Goal: Task Accomplishment & Management: Complete application form

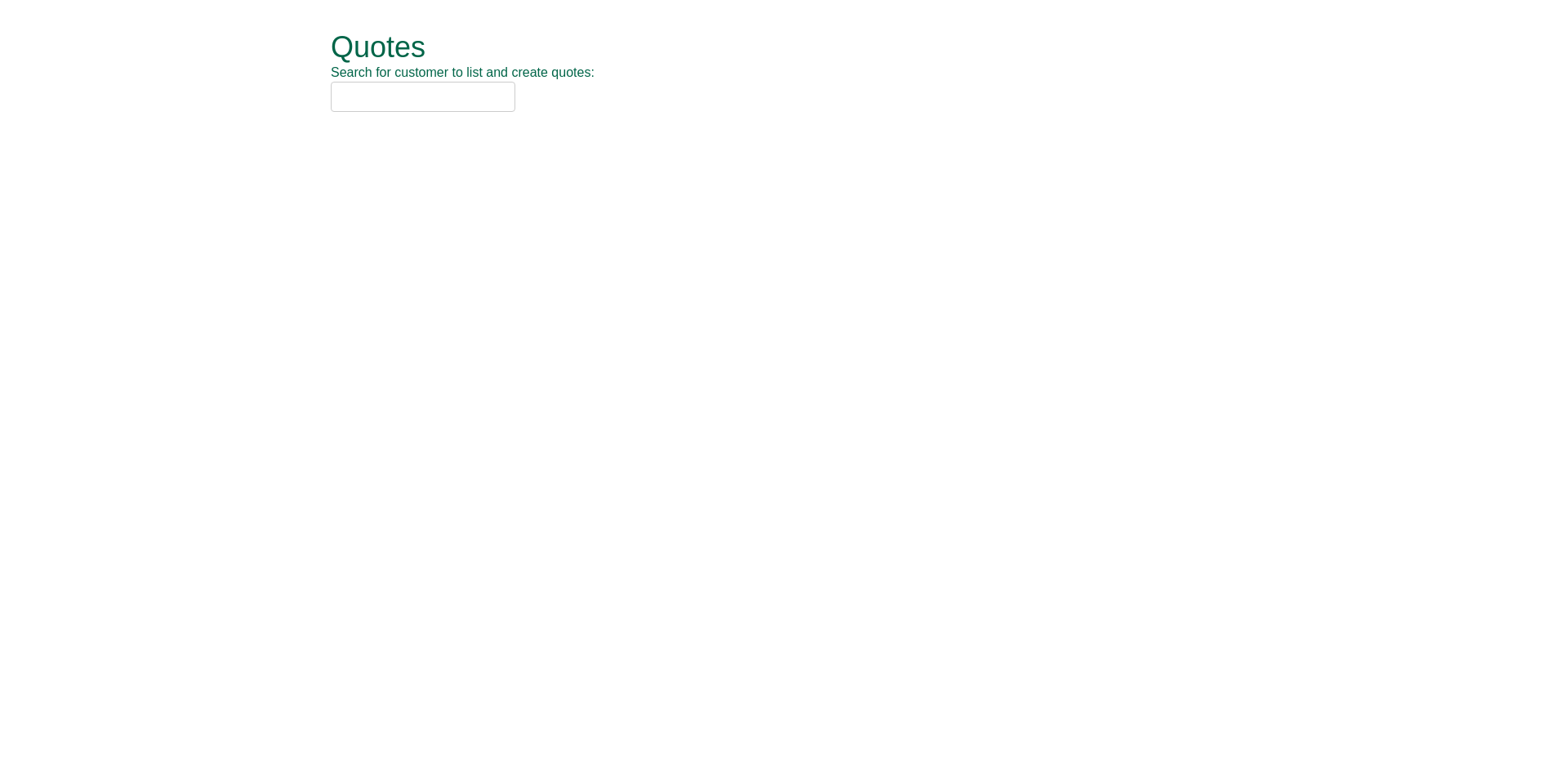
click at [362, 94] on input "text" at bounding box center [422, 96] width 184 height 31
type input "nca"
click at [418, 129] on div "NCA (SOCHW41)" at bounding box center [766, 123] width 848 height 17
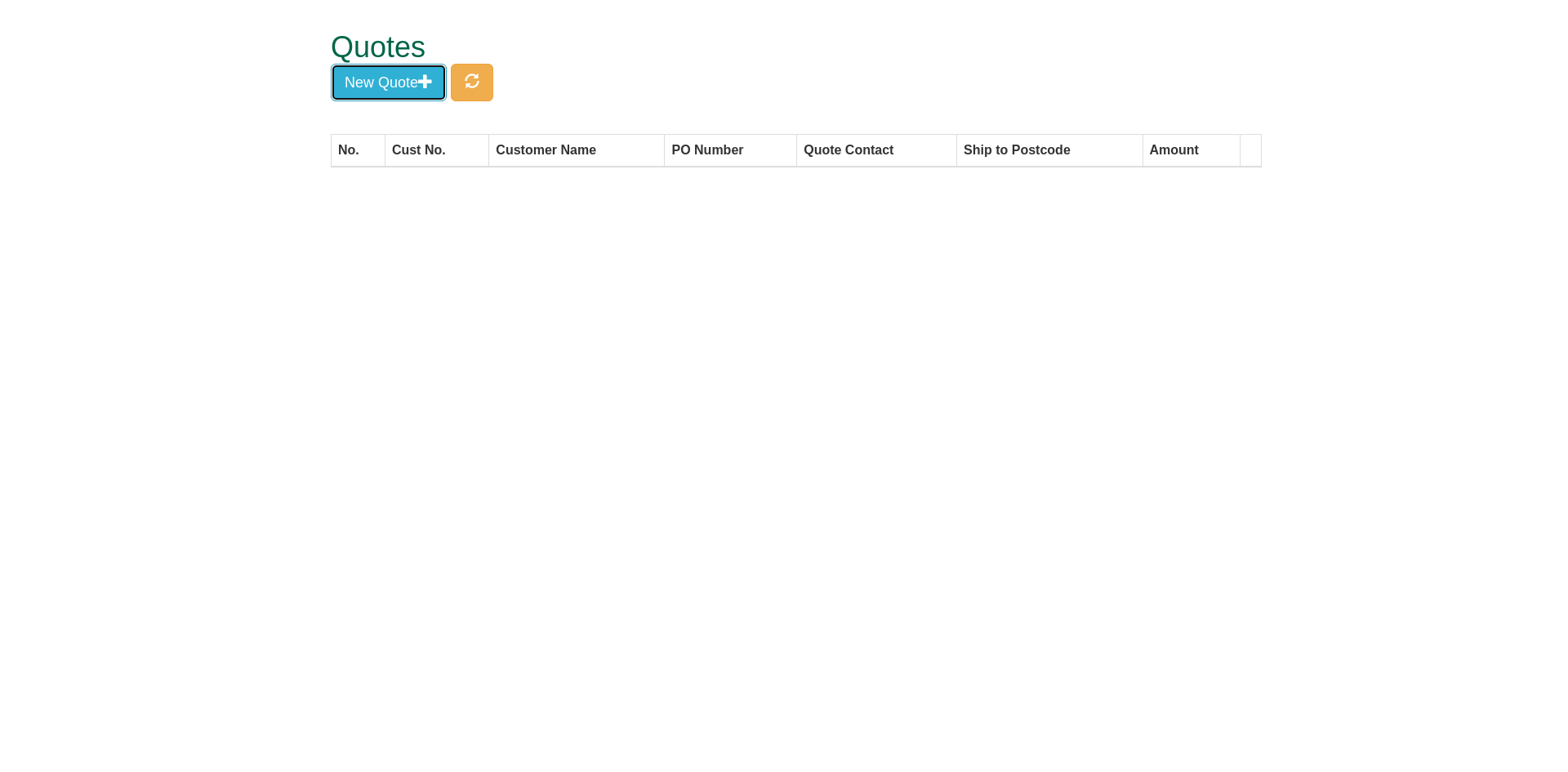
click at [426, 98] on button "New Quote" at bounding box center [389, 83] width 116 height 37
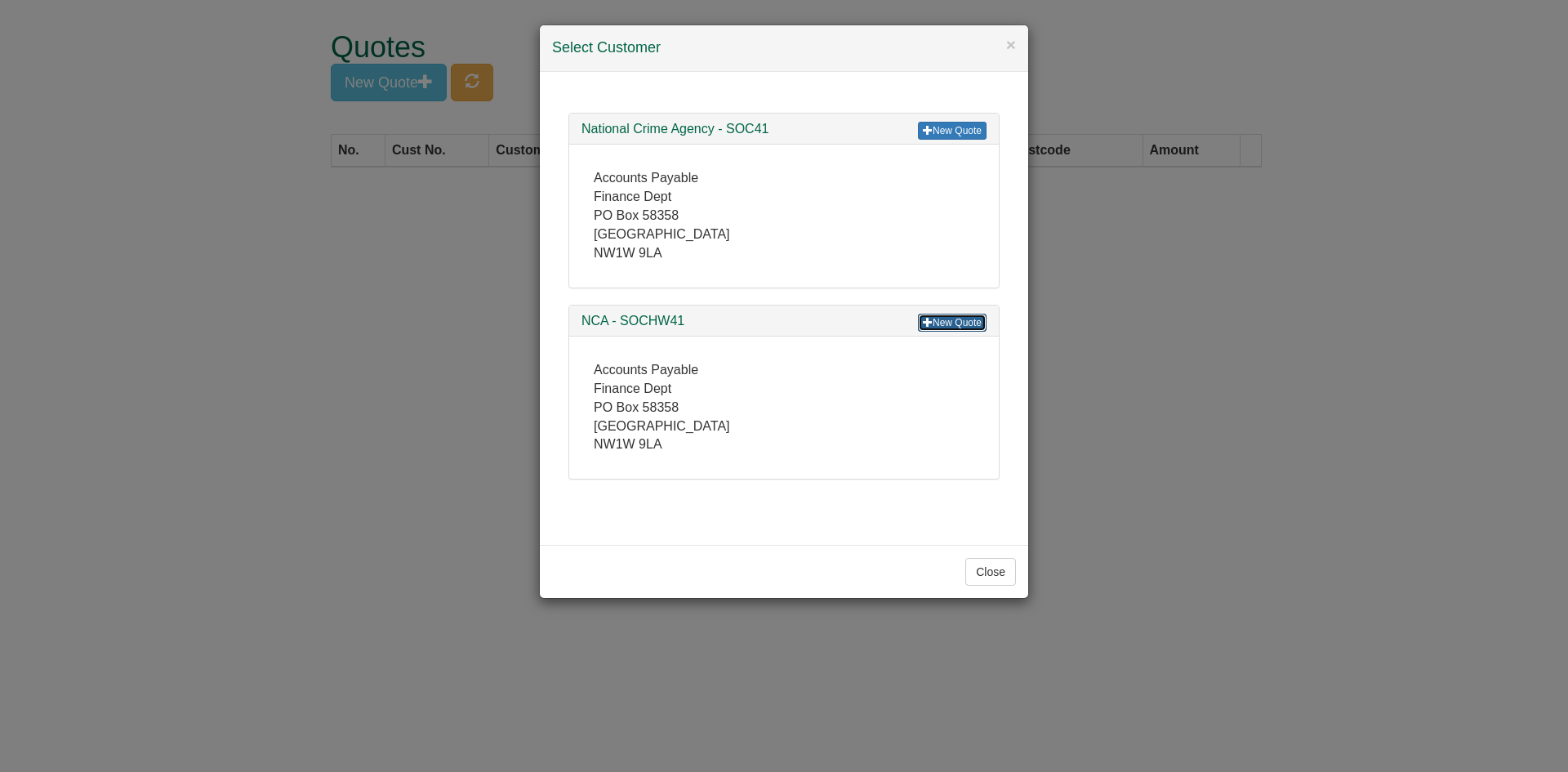
click at [954, 324] on link "New Quote" at bounding box center [953, 323] width 69 height 18
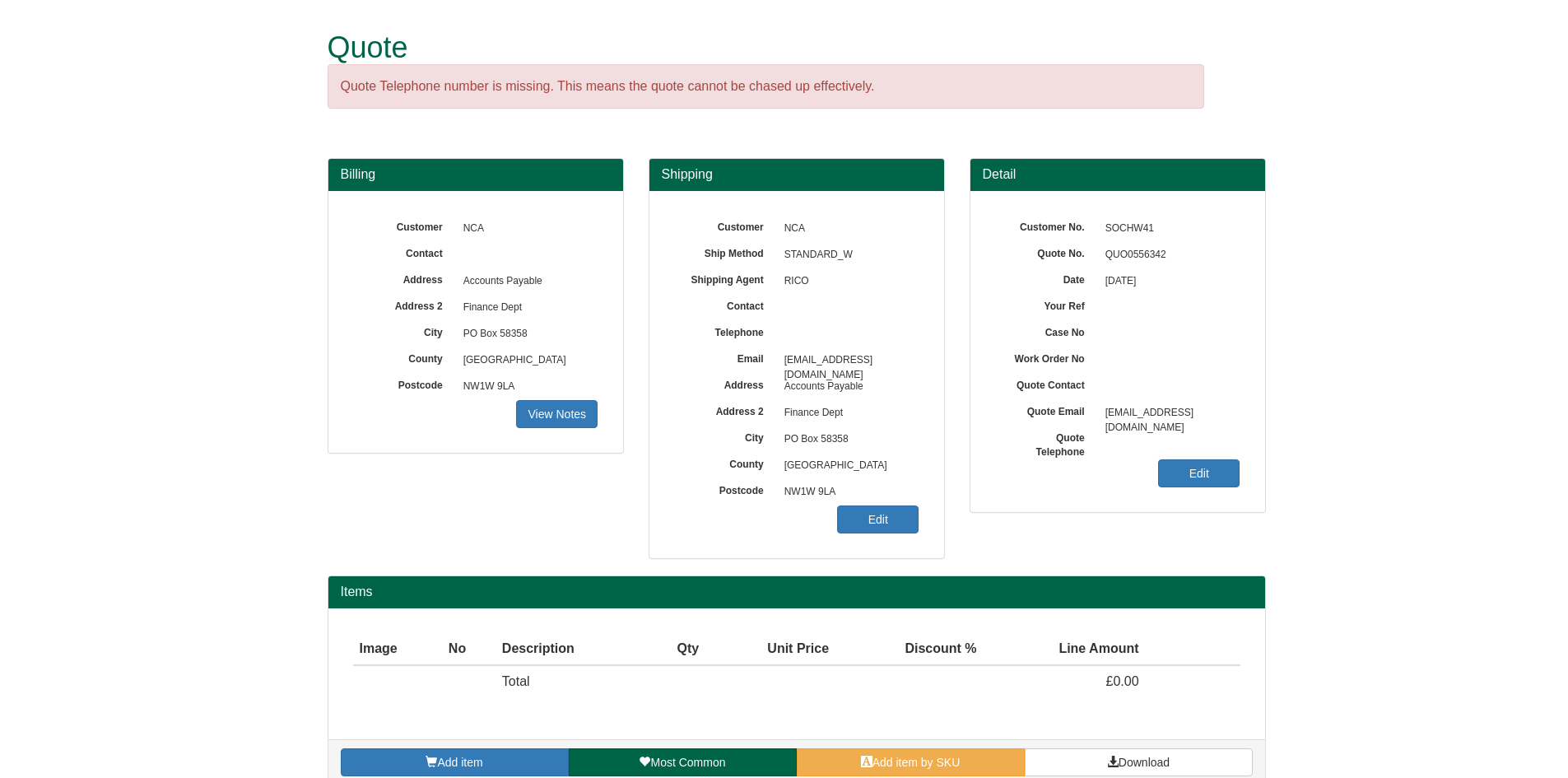
click at [1185, 488] on div "Customer No. SOCHW41 Quote No. QUO0556342 Date [DATE] Your Ref Case No Work Ord…" at bounding box center [1117, 351] width 295 height 322
click at [1202, 477] on link "Edit" at bounding box center [1199, 473] width 81 height 28
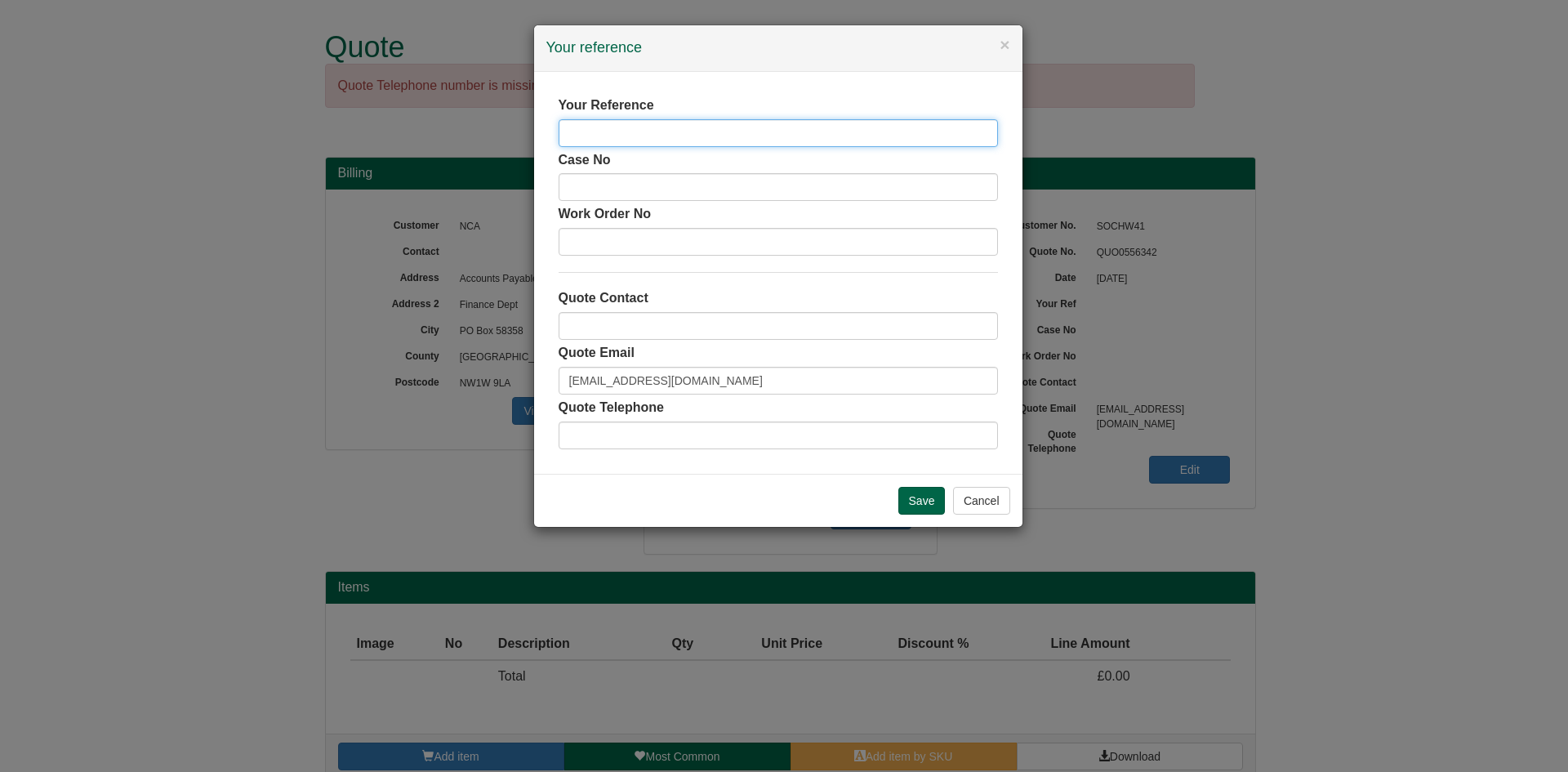
click at [653, 131] on input "text" at bounding box center [778, 133] width 439 height 28
type input "[PERSON_NAME]"
click at [918, 493] on input "Save" at bounding box center [922, 500] width 47 height 28
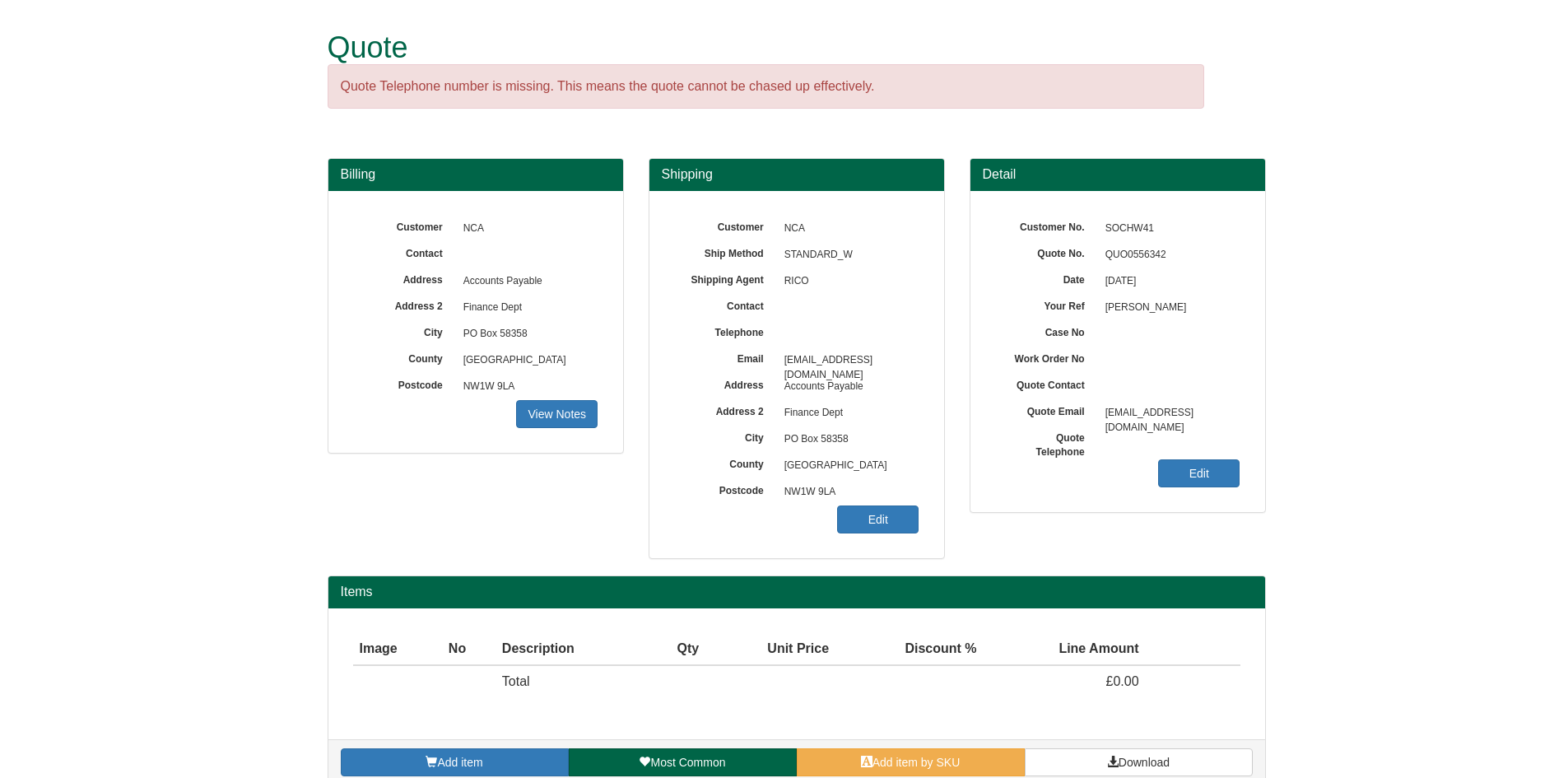
click at [900, 495] on span "NW1W 9LA" at bounding box center [848, 492] width 143 height 27
click at [892, 523] on link "Edit" at bounding box center [878, 519] width 81 height 28
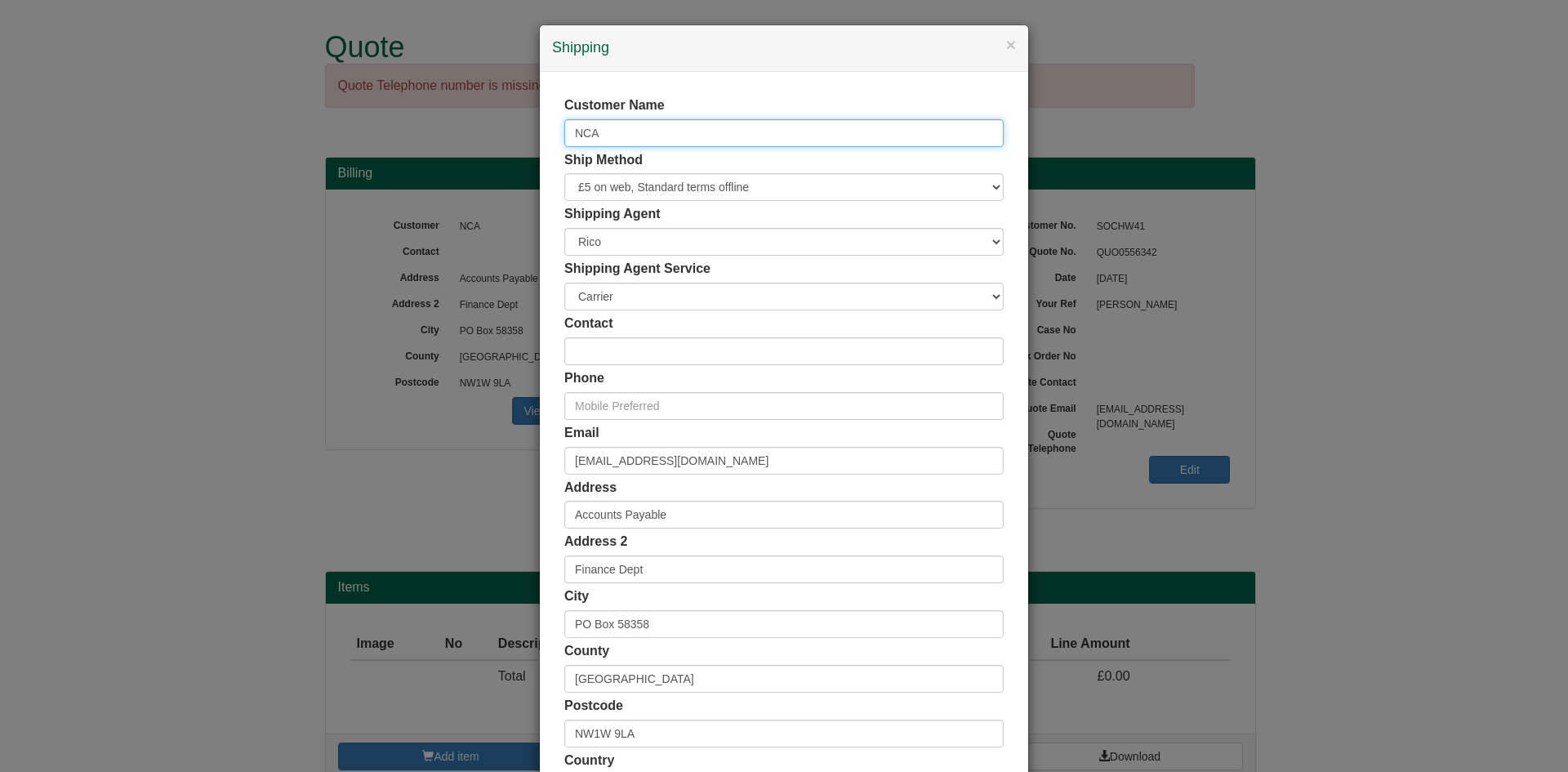
click at [673, 137] on input "NCA" at bounding box center [784, 133] width 439 height 28
drag, startPoint x: 673, startPoint y: 137, endPoint x: 464, endPoint y: 147, distance: 209.2
click at [467, 147] on div "× Shipping Customer Name NCA Ship Method Free of Charge £5 Flat Rate £7.50 Flat…" at bounding box center [784, 386] width 1568 height 772
type input "[PERSON_NAME]"
drag, startPoint x: 774, startPoint y: 463, endPoint x: 468, endPoint y: 456, distance: 306.1
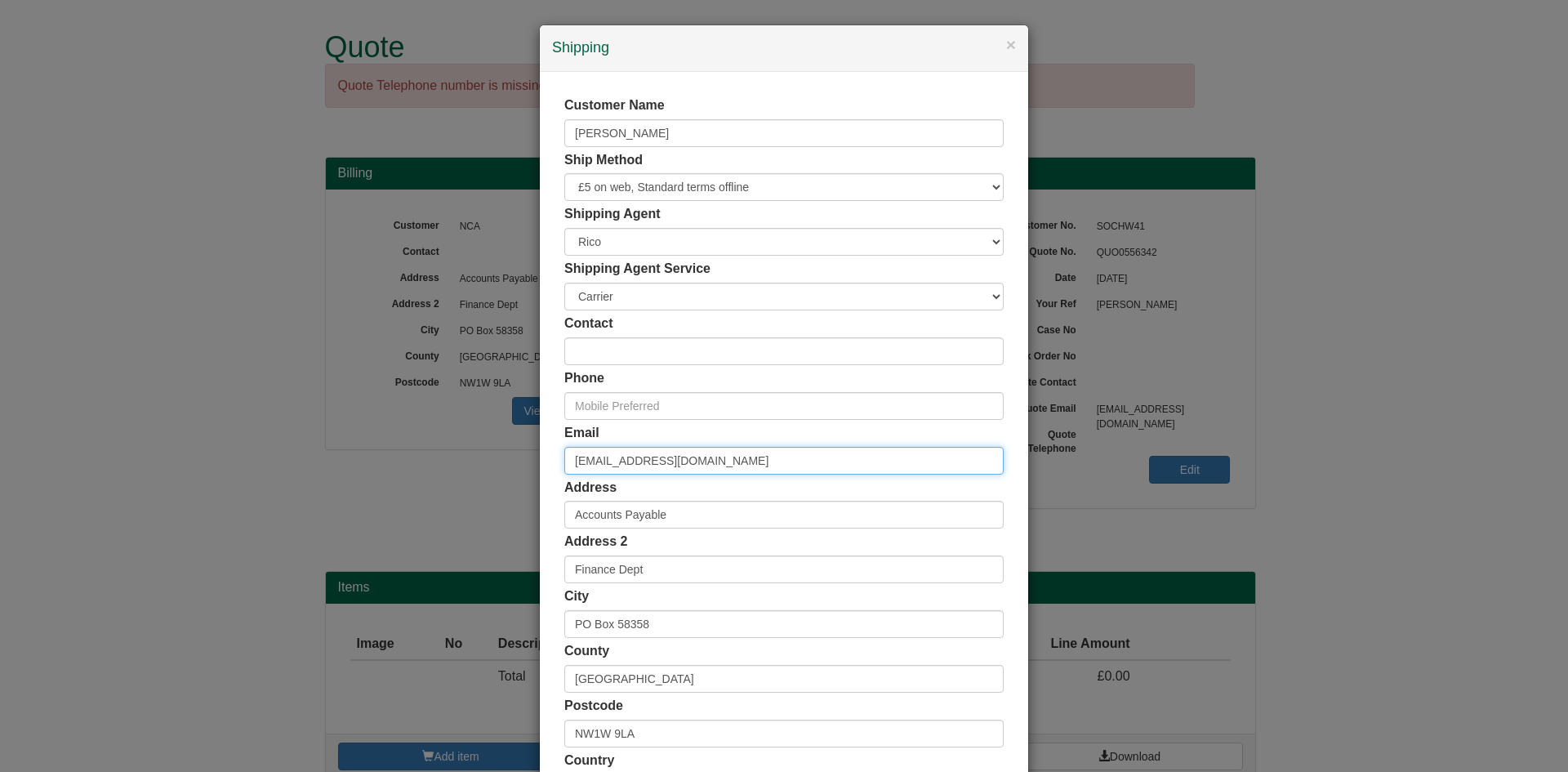
click at [468, 458] on div "× Shipping Customer Name Simon Watson Ship Method Free of Charge £5 Flat Rate £…" at bounding box center [784, 386] width 1568 height 772
click at [624, 453] on input "email" at bounding box center [784, 461] width 439 height 28
paste input "Simon.Watson@nca.gov.uk"
type input "Simon.Watson@nca.gov.uk"
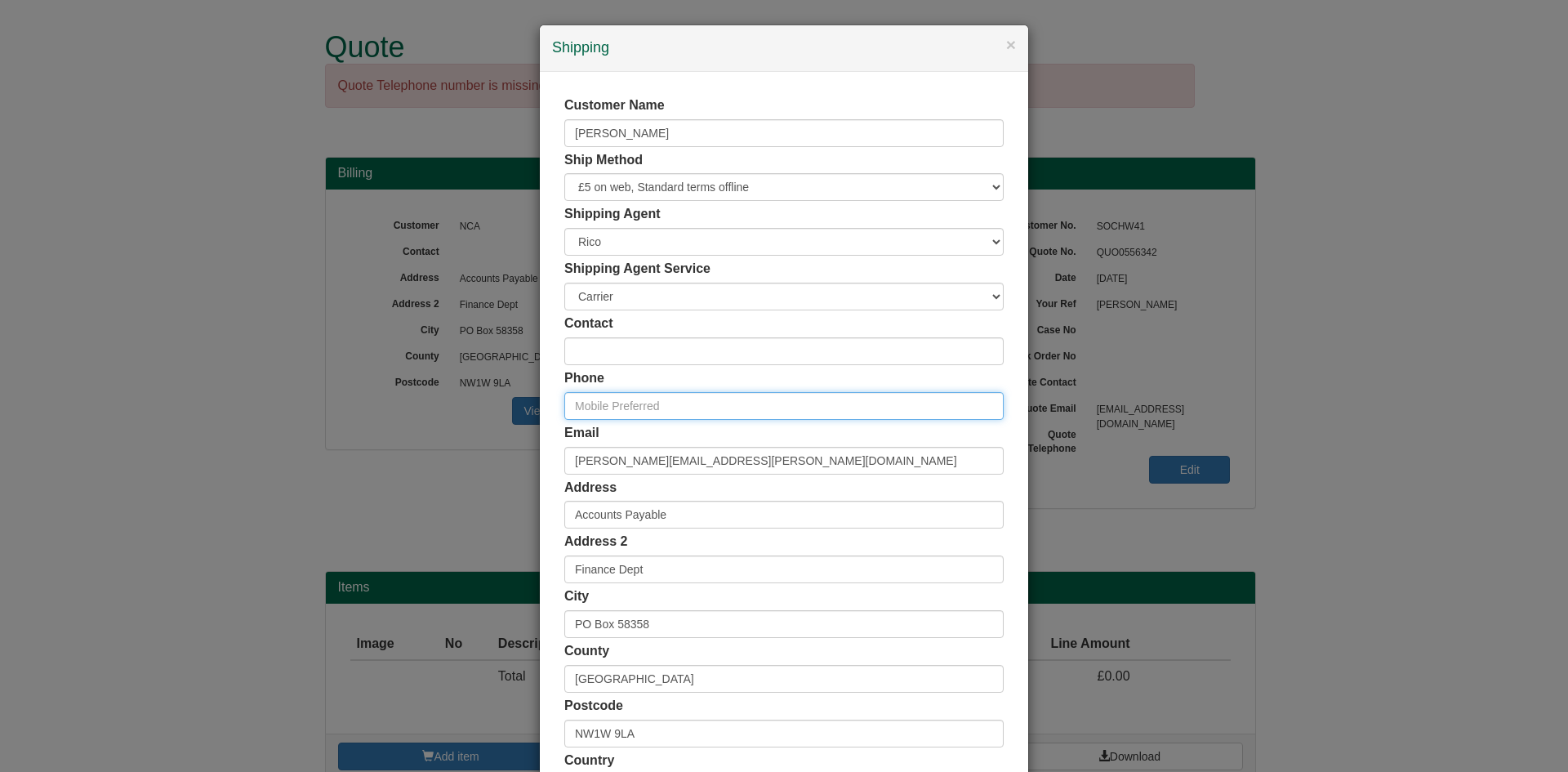
click at [647, 410] on input "text" at bounding box center [784, 406] width 439 height 28
click at [667, 410] on input "text" at bounding box center [784, 406] width 439 height 28
paste input "07712197227"
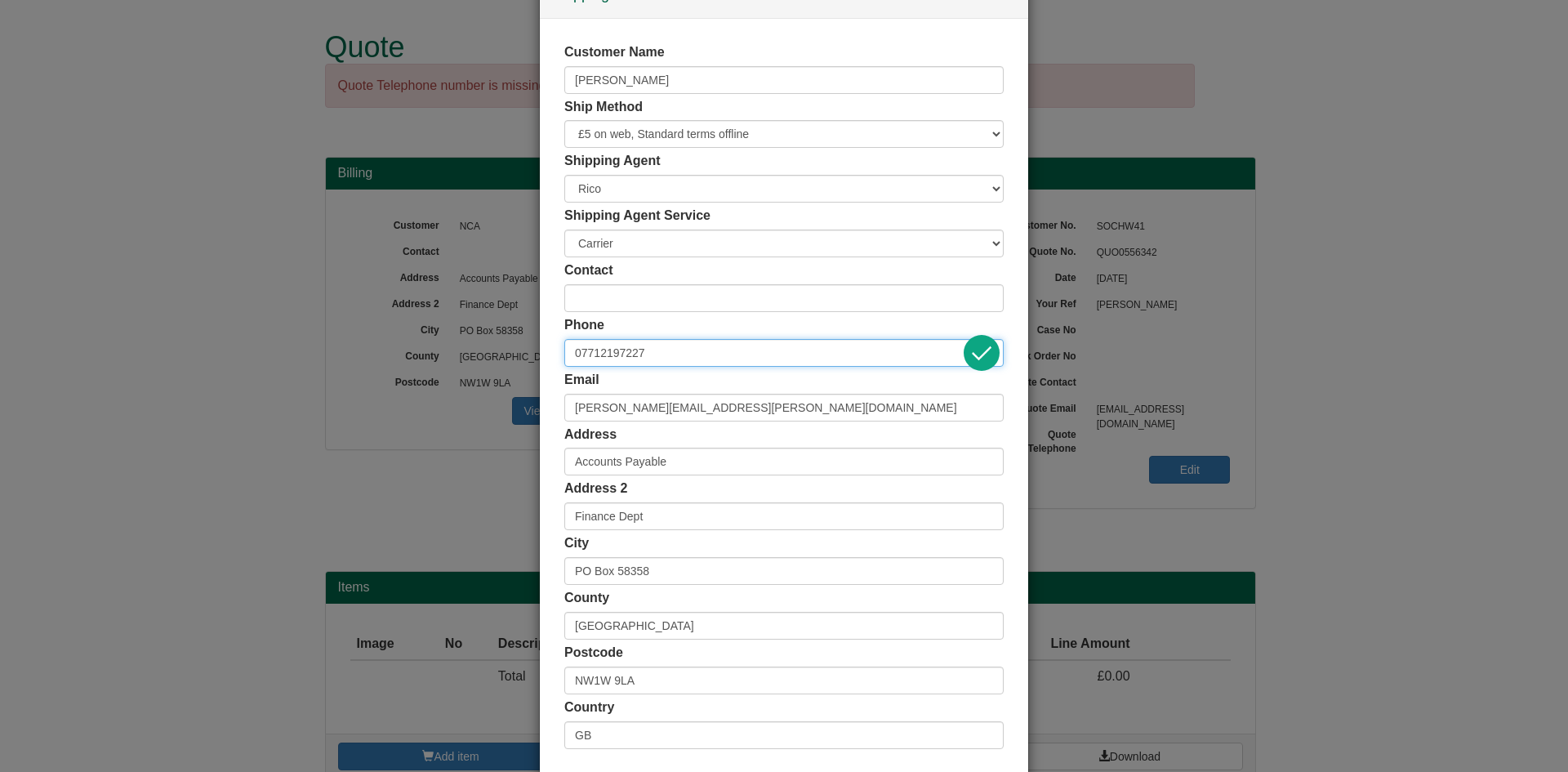
scroll to position [133, 0]
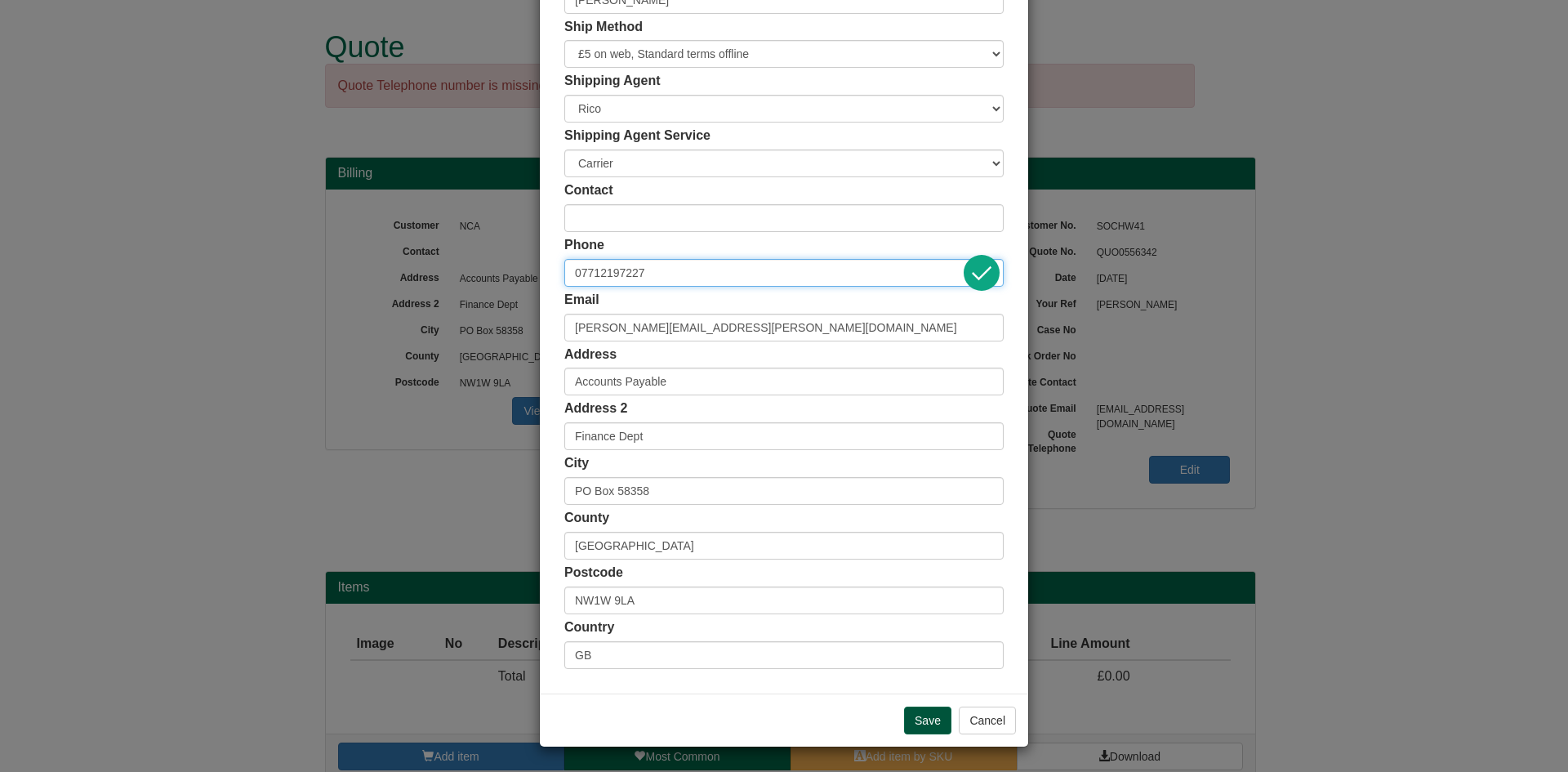
type input "07712197227"
click at [909, 714] on input "Save" at bounding box center [927, 721] width 47 height 28
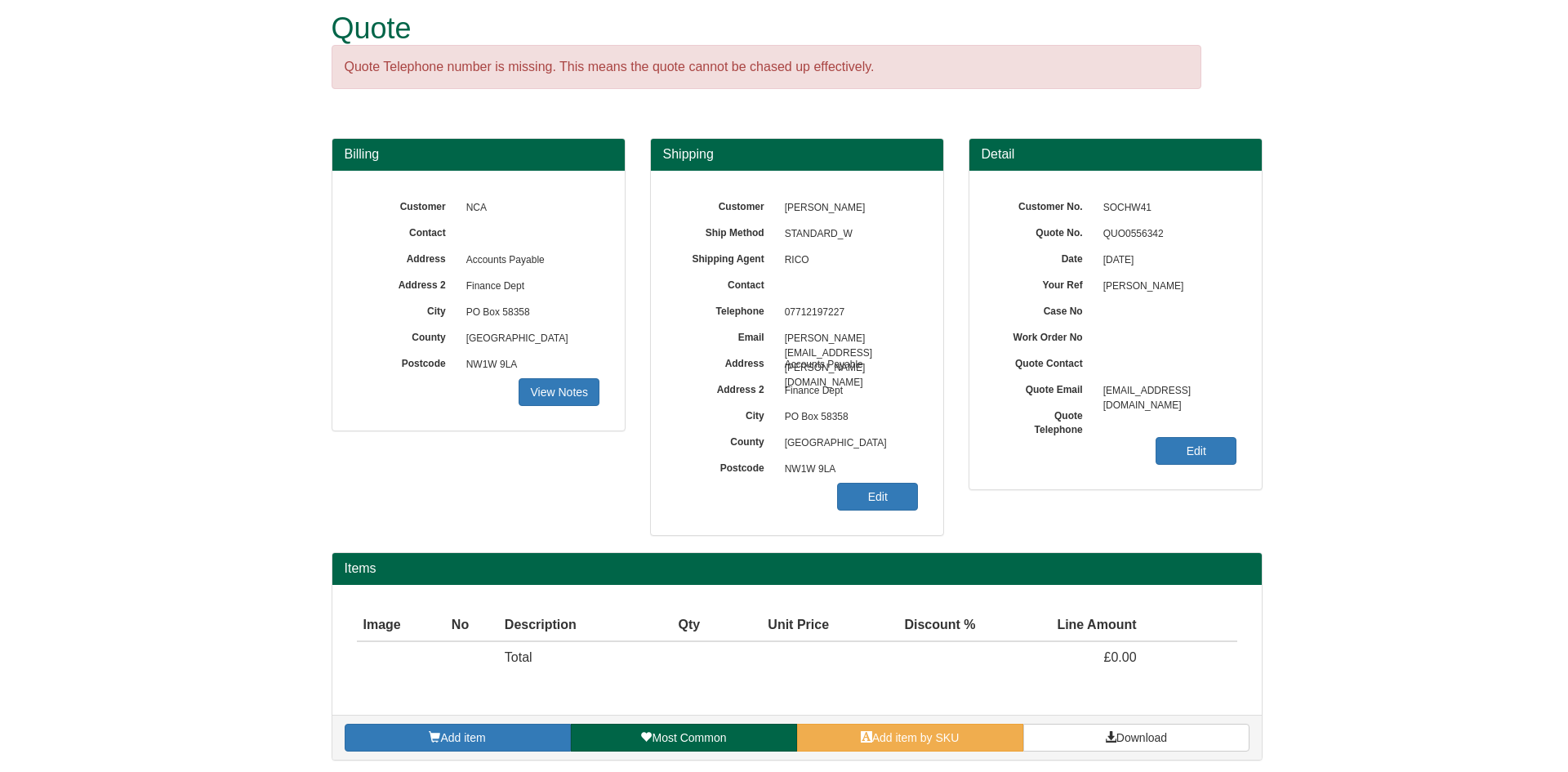
scroll to position [24, 0]
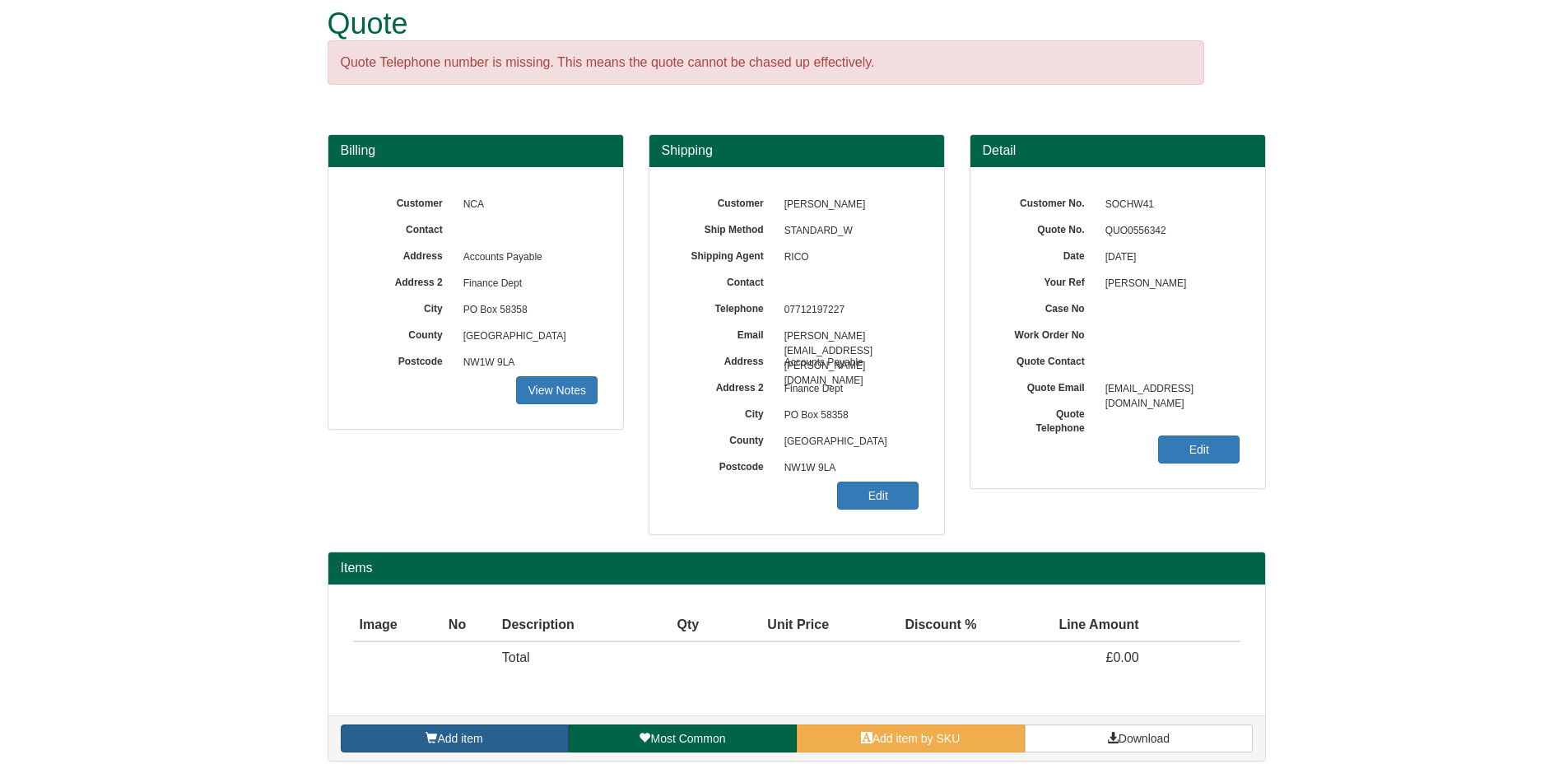
click at [423, 736] on link "Add item" at bounding box center [455, 738] width 228 height 28
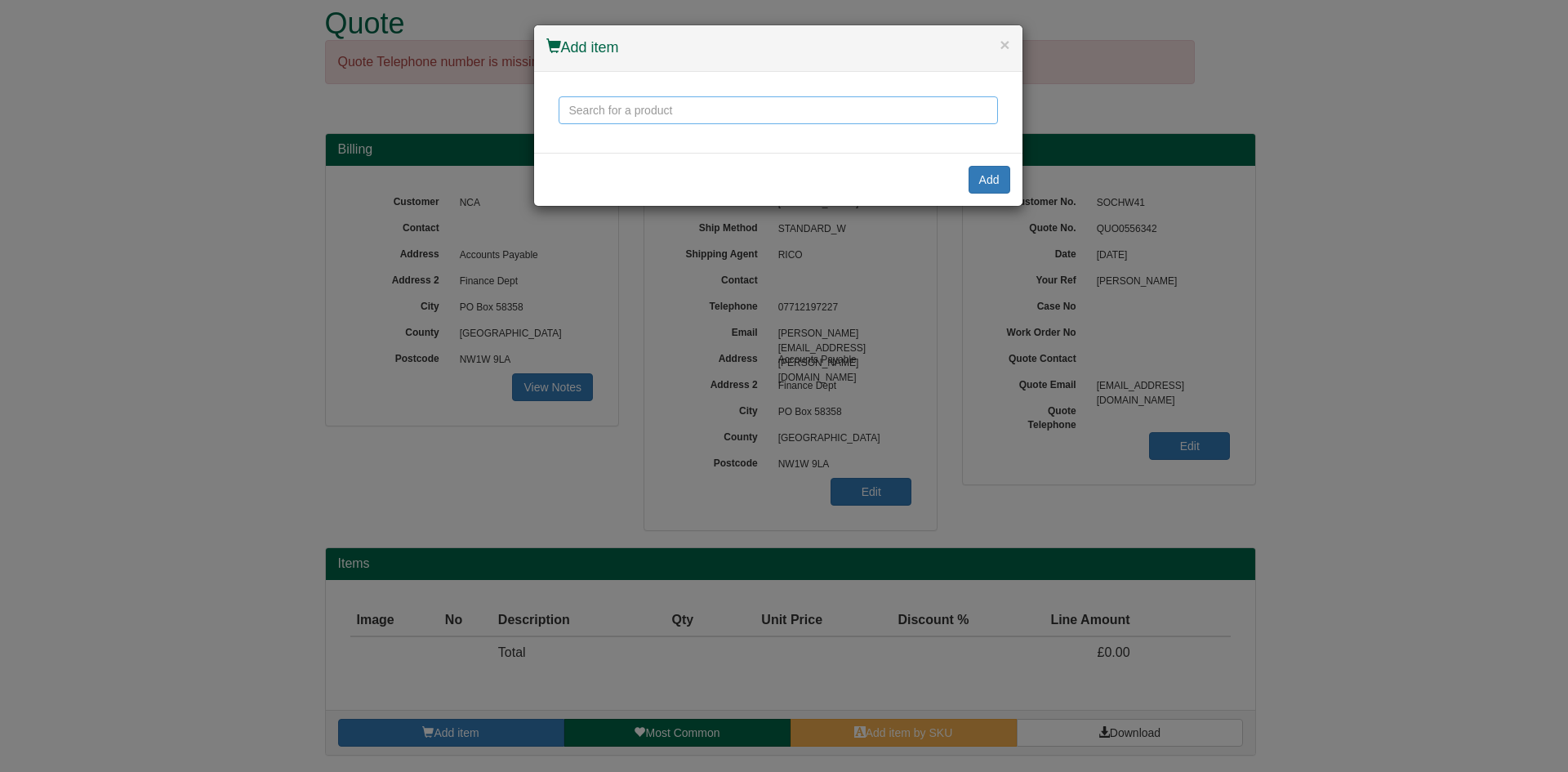
click at [592, 101] on input "text" at bounding box center [778, 110] width 439 height 28
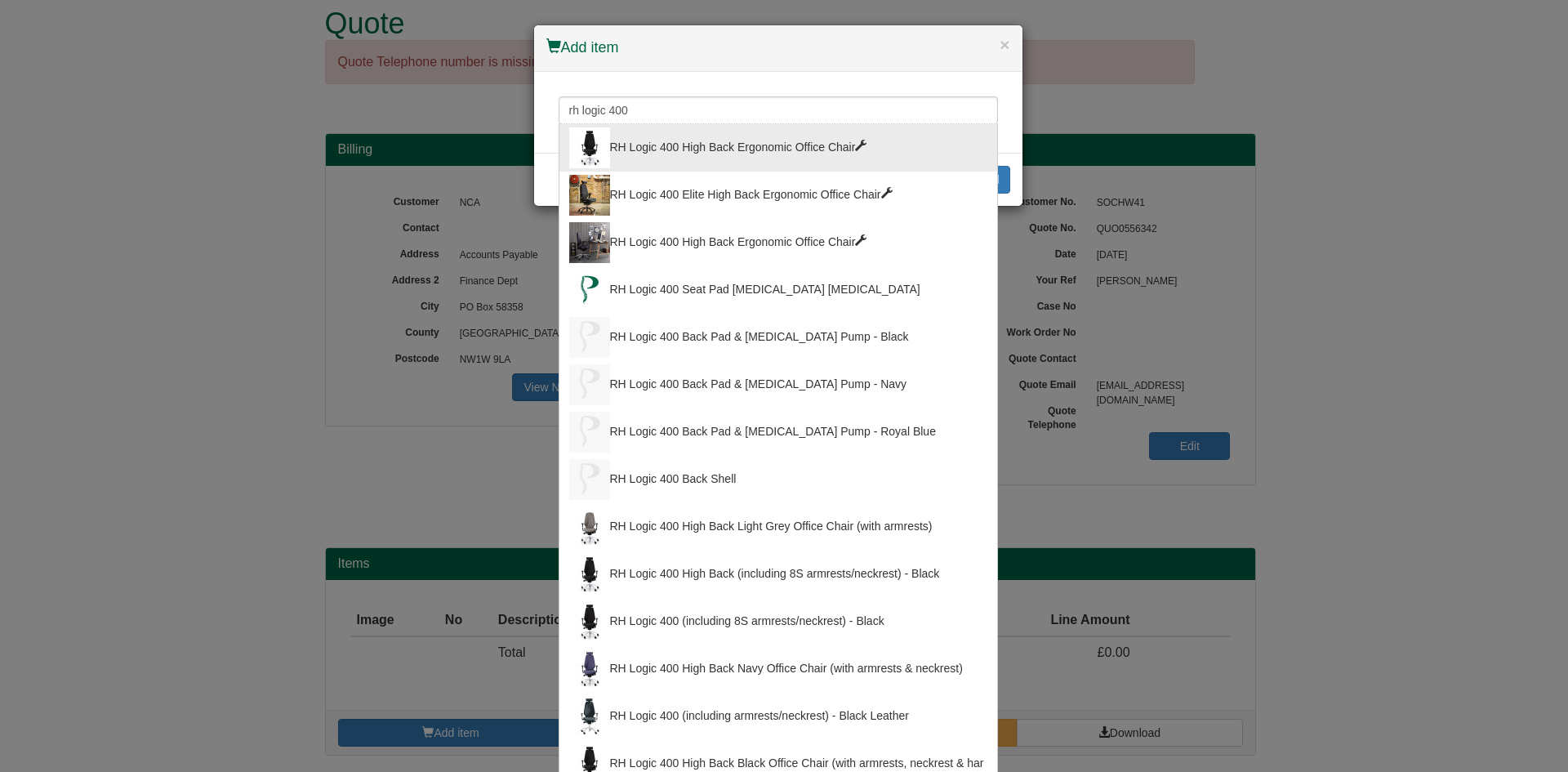
click at [758, 129] on div "RH Logic 400 High Back Ergonomic Office Chair" at bounding box center [778, 147] width 418 height 40
type input "RH Logic 400 High Back Ergonomic Office Chair"
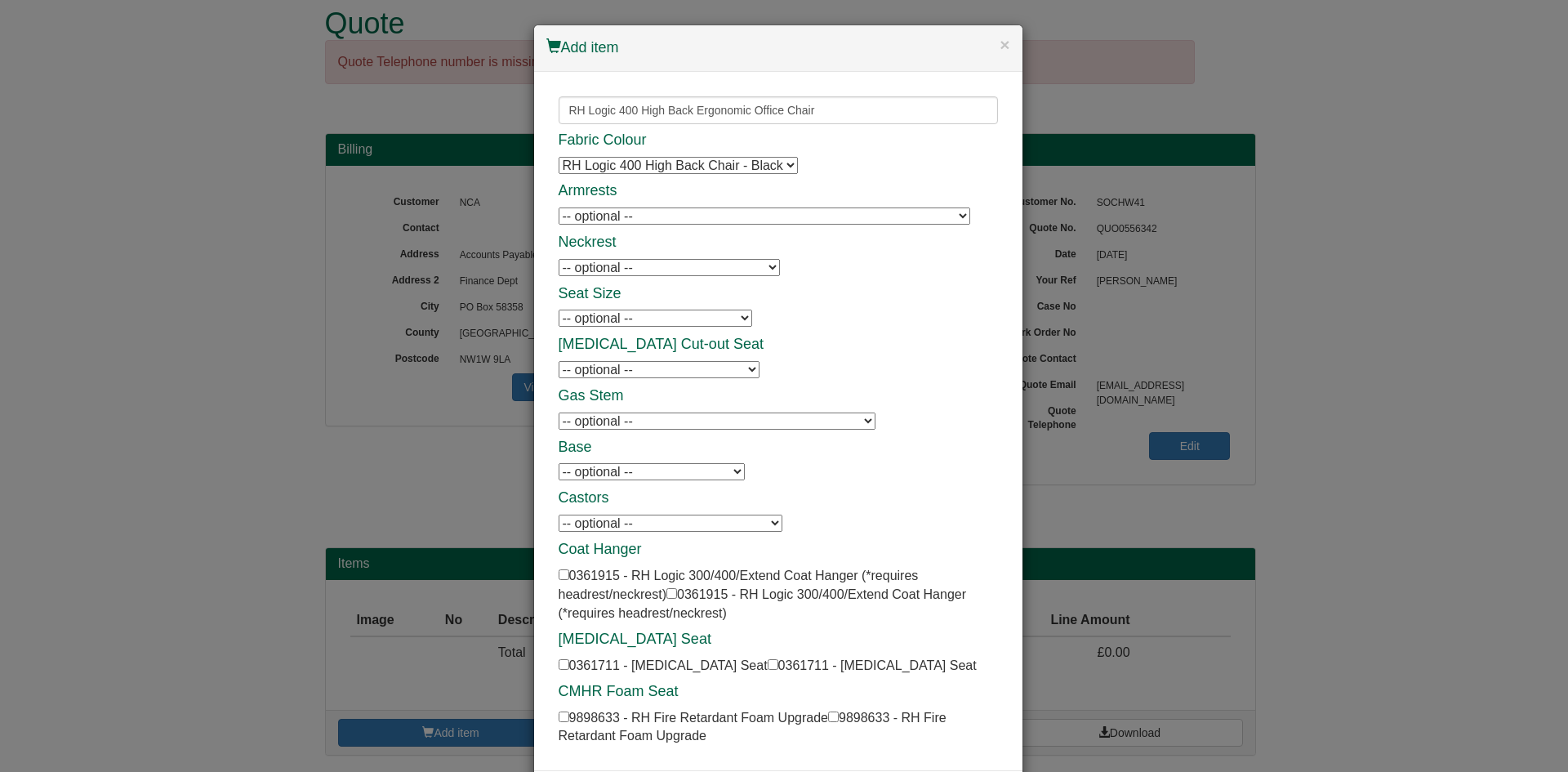
click at [743, 165] on select "RH Logic 400 High Back Chair - Black RH Logic 400 High Back Chair - Black" at bounding box center [677, 164] width 239 height 17
click at [738, 221] on select "-- optional -- RH Logic 300/400 8S Class A Armrests - Black - Black Frame (Pair…" at bounding box center [764, 216] width 411 height 17
click at [669, 210] on select "-- optional -- RH Logic 300/400 8S Class A Armrests - Black - Black Frame (Pair…" at bounding box center [764, 216] width 411 height 17
select select "0361904"
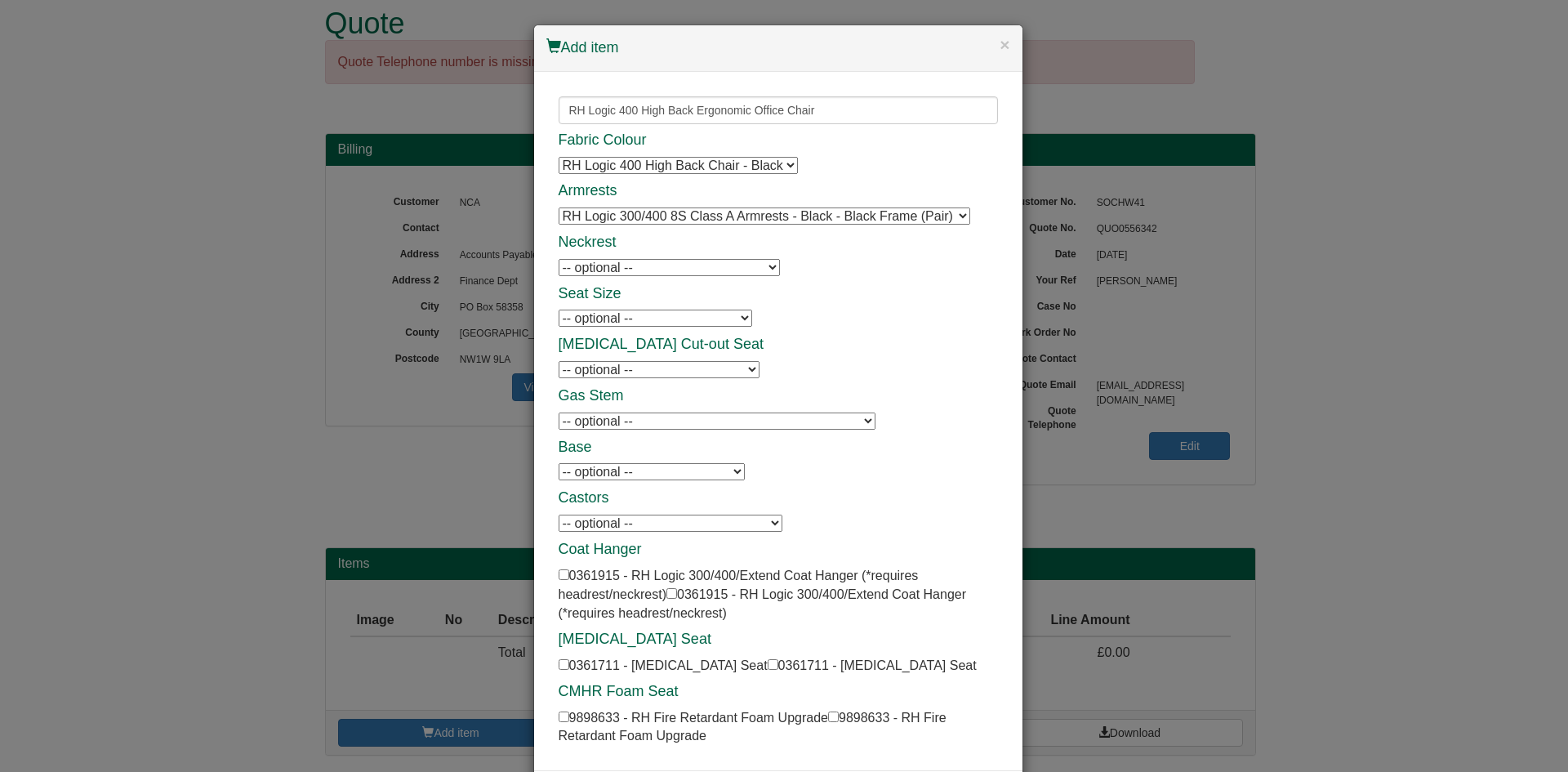
click at [558, 208] on select "-- optional -- RH Logic 300/400 8S Class A Armrests - Black - Black Frame (Pair…" at bounding box center [764, 216] width 411 height 17
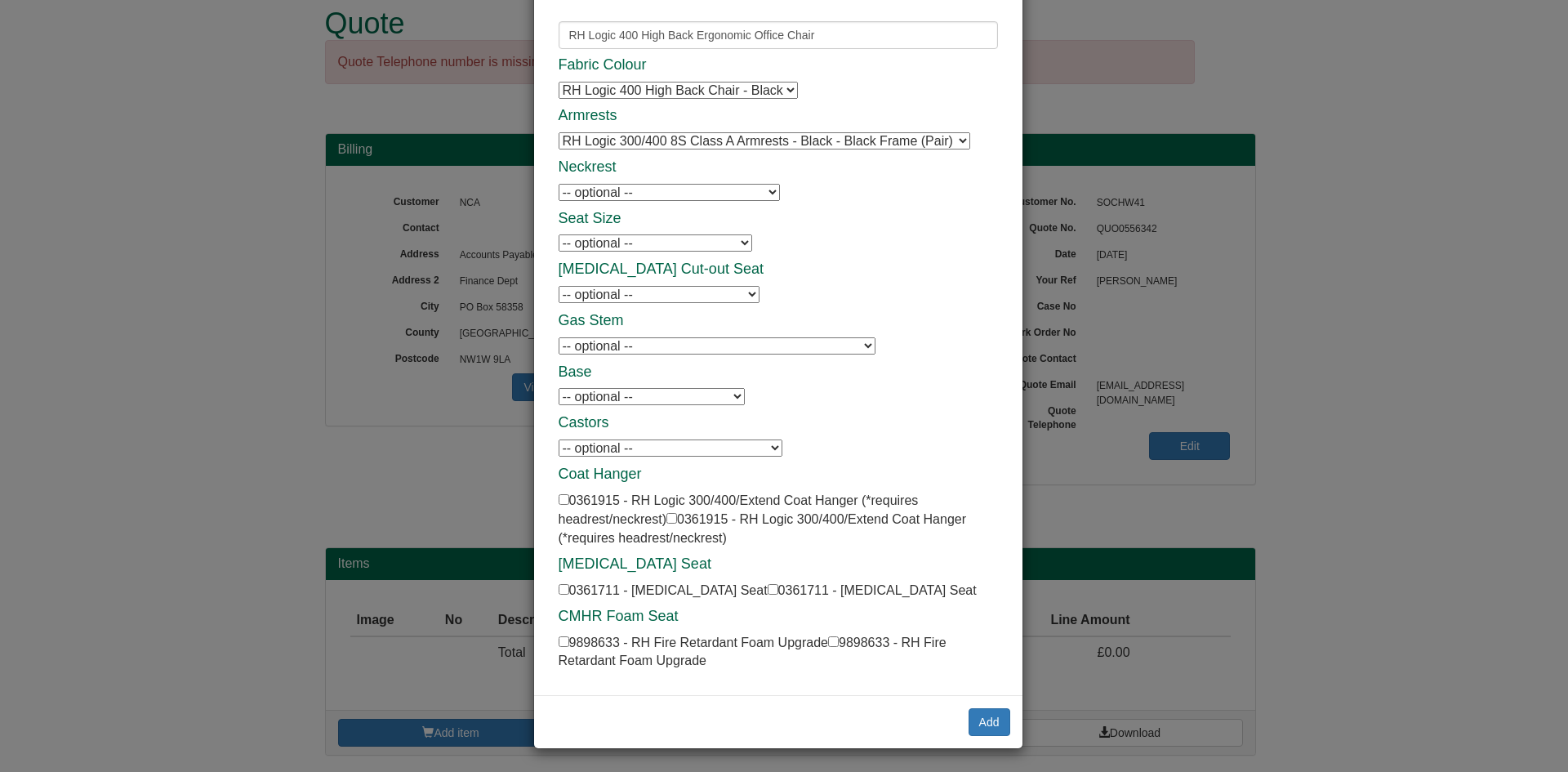
scroll to position [77, 0]
click at [729, 450] on select "-- optional -- 7G Auto Locking Castors (set of 5) 7G Auto Locking Castors (set …" at bounding box center [669, 446] width 223 height 17
select select "0361709U"
click at [558, 438] on select "-- optional -- 7G Auto Locking Castors (set of 5) 7G Auto Locking Castors (set …" at bounding box center [669, 446] width 223 height 17
click at [970, 724] on button "Add" at bounding box center [989, 721] width 41 height 28
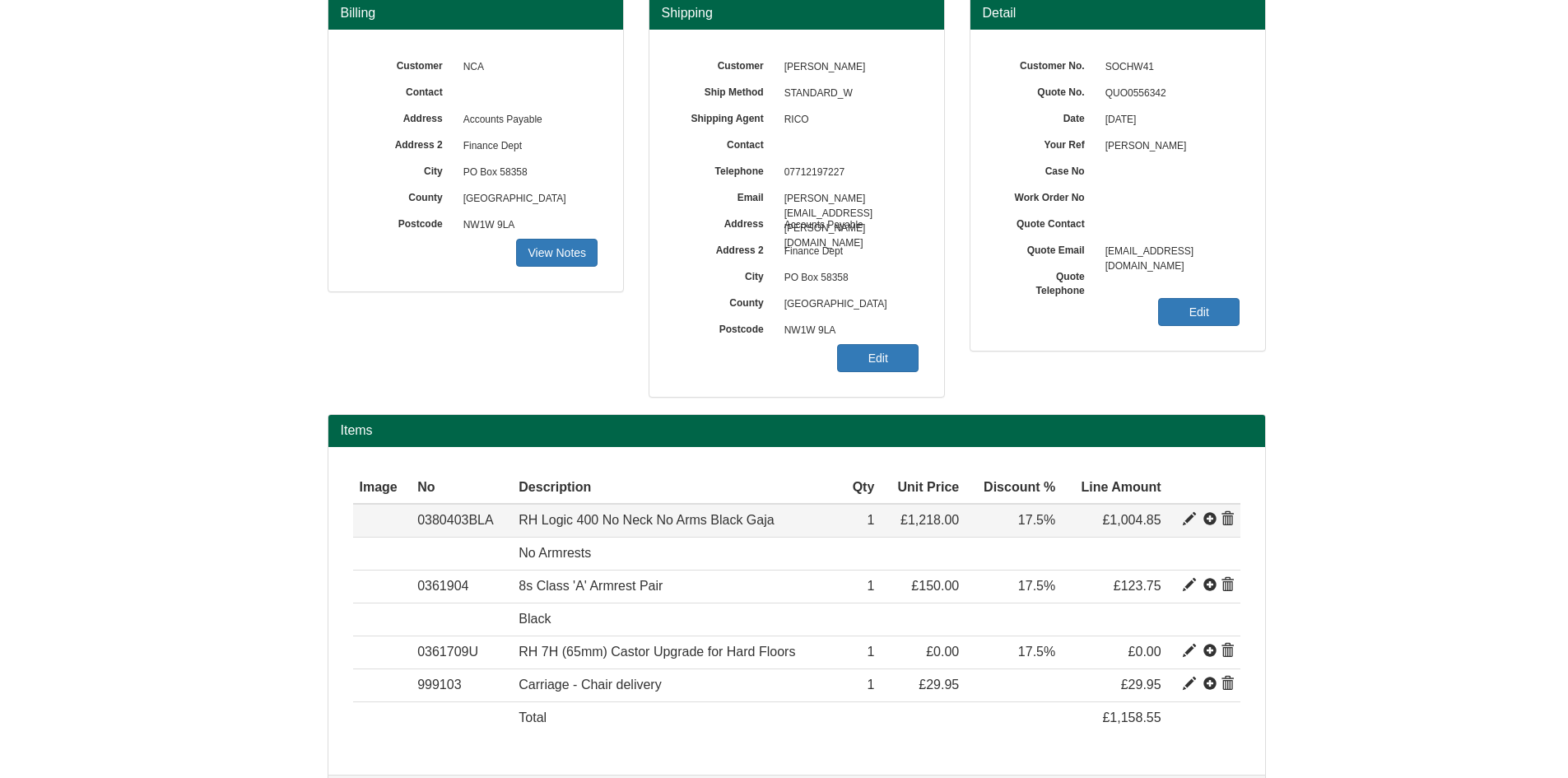
scroll to position [220, 0]
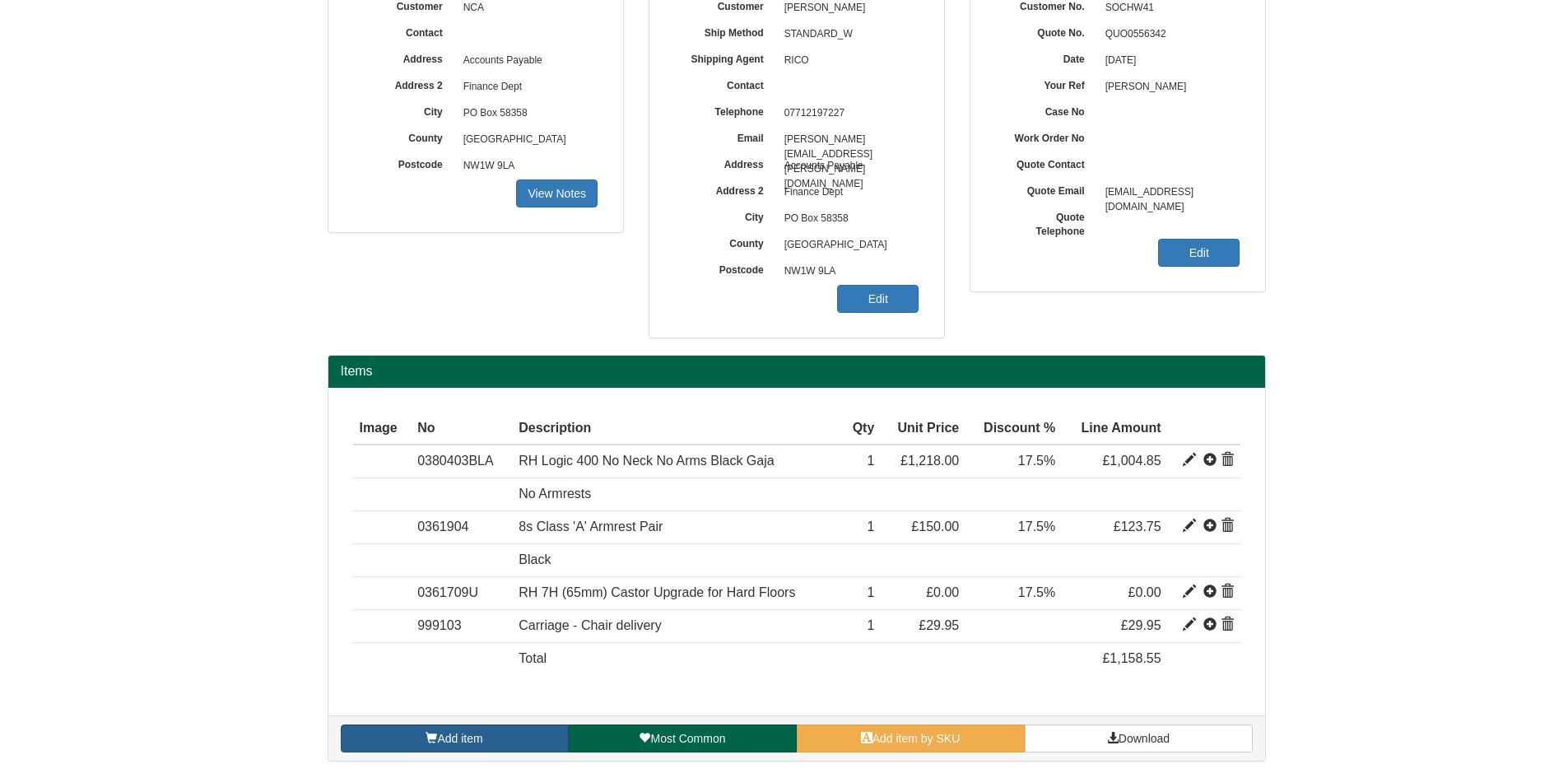
click at [483, 730] on link "Add item" at bounding box center [455, 738] width 228 height 28
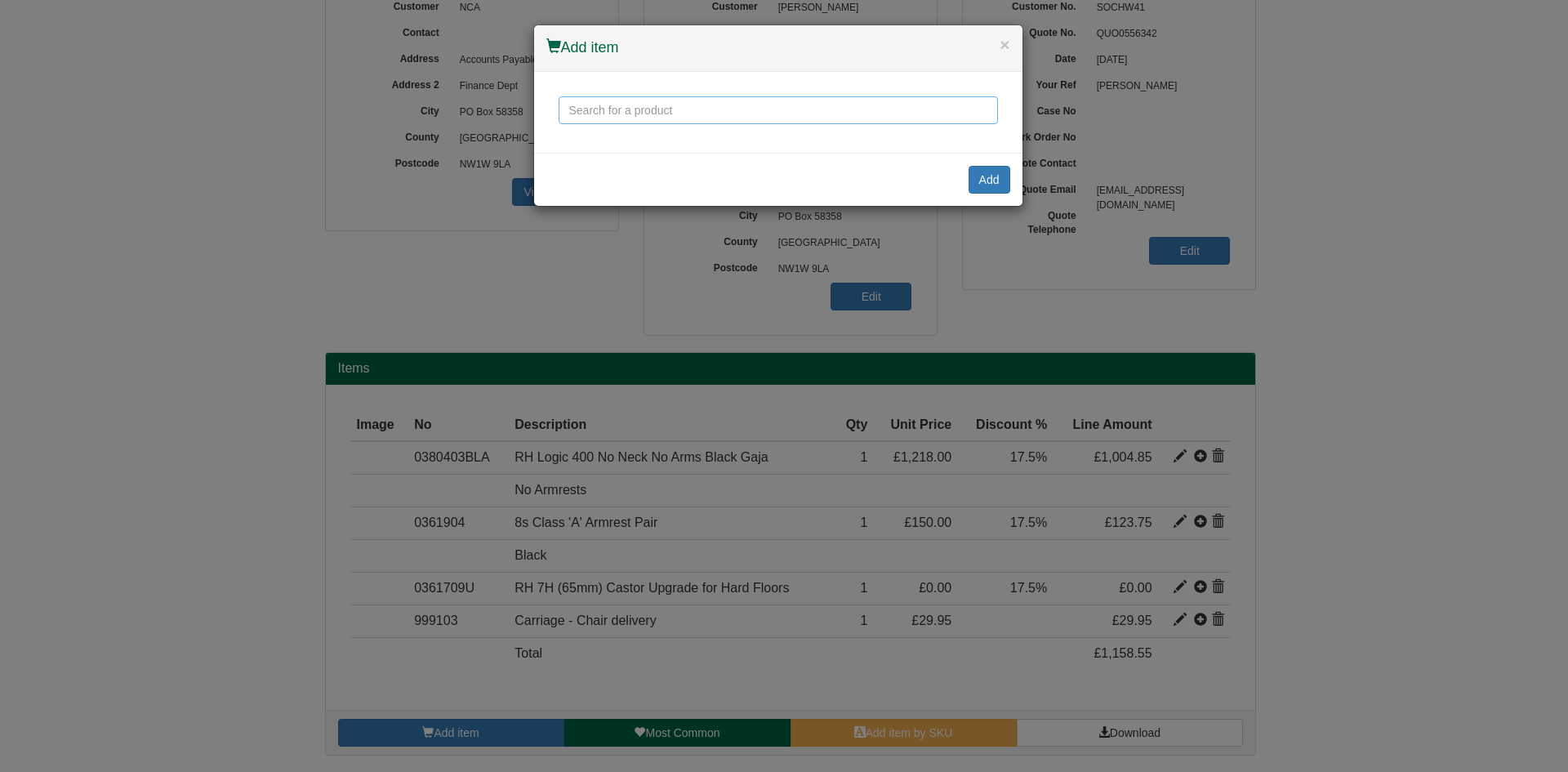
click at [601, 105] on input "text" at bounding box center [778, 110] width 439 height 28
click at [576, 110] on input "text" at bounding box center [778, 110] width 439 height 28
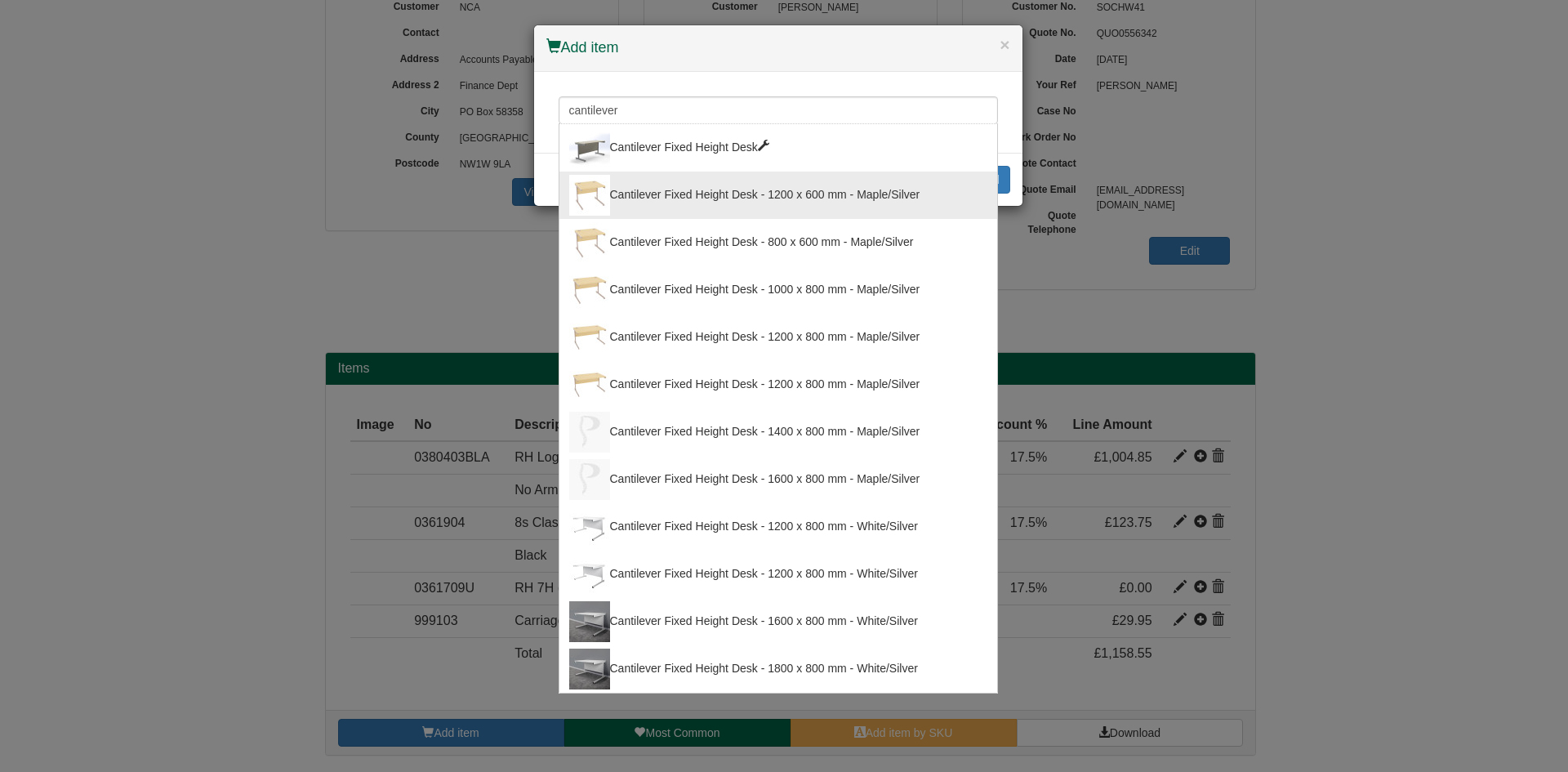
click at [695, 188] on div "Cantilever Fixed Height Desk - 1200 x 600 mm - Maple/Silver" at bounding box center [778, 195] width 418 height 40
click at [892, 105] on input "Cantilever Fixed Height Desk - 1200 x 600 mm - Maple/Silver" at bounding box center [778, 110] width 439 height 28
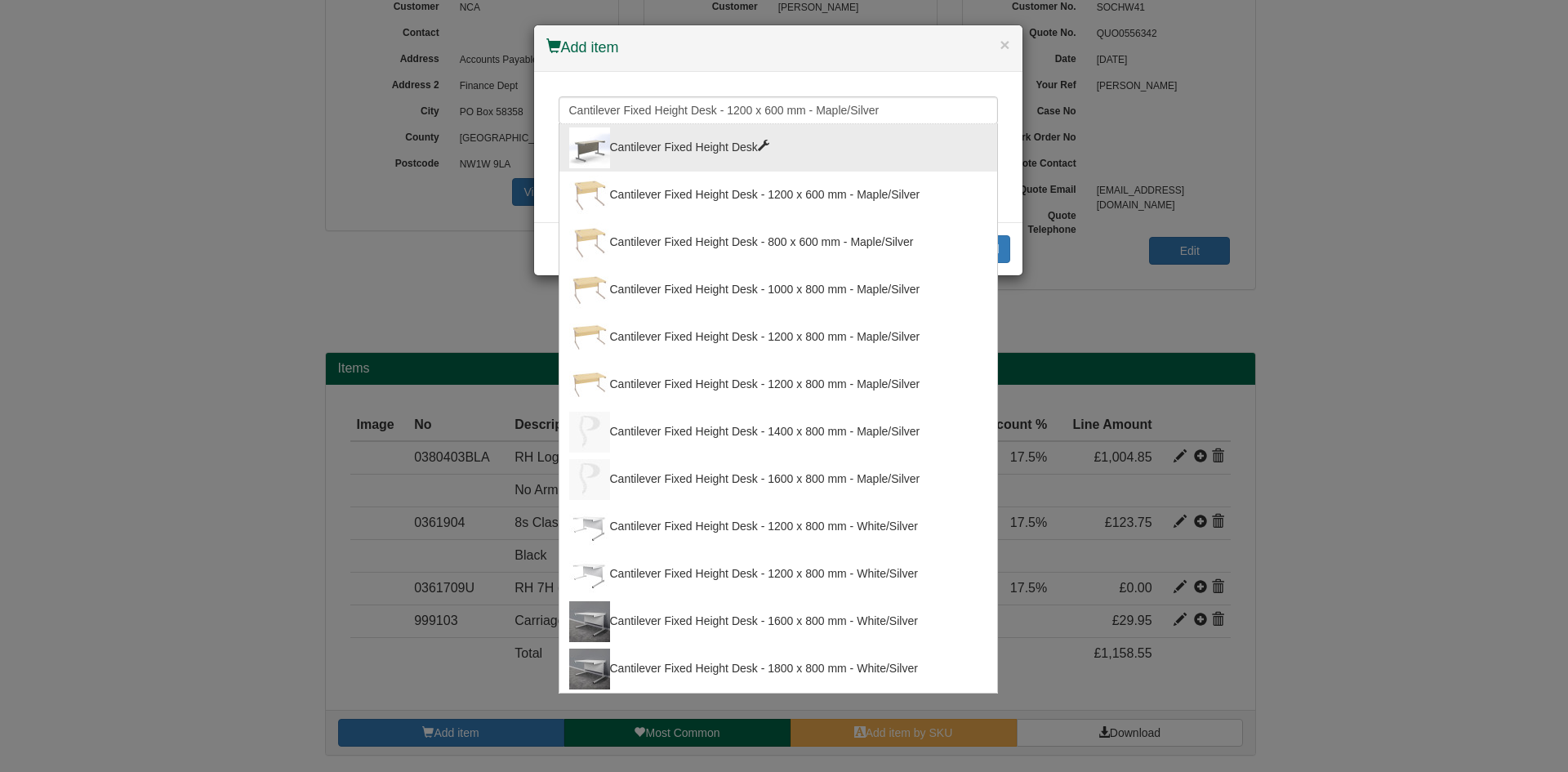
click at [700, 159] on div "Cantilever Fixed Height Desk" at bounding box center [778, 147] width 418 height 40
type input "Cantilever Fixed Height Desk"
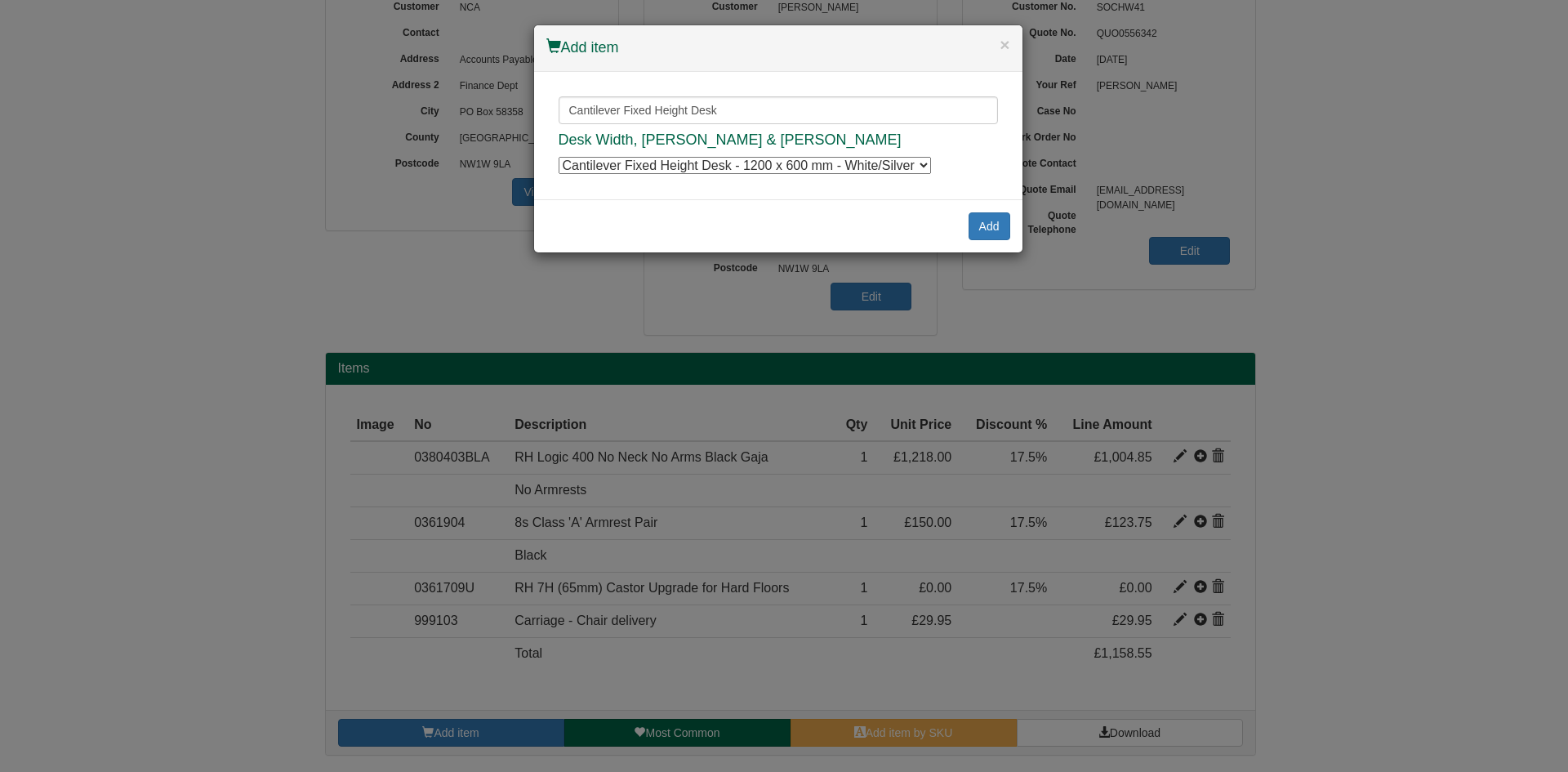
click at [812, 162] on select "Cantilever Fixed Height Desk - 1200 x 600 mm - White/Silver Cantilever Fixed He…" at bounding box center [744, 164] width 372 height 17
select select "5509030"
click at [558, 157] on select "Cantilever Fixed Height Desk - 1200 x 600 mm - White/Silver Cantilever Fixed He…" at bounding box center [744, 164] width 372 height 17
click at [980, 224] on button "Add" at bounding box center [989, 226] width 41 height 28
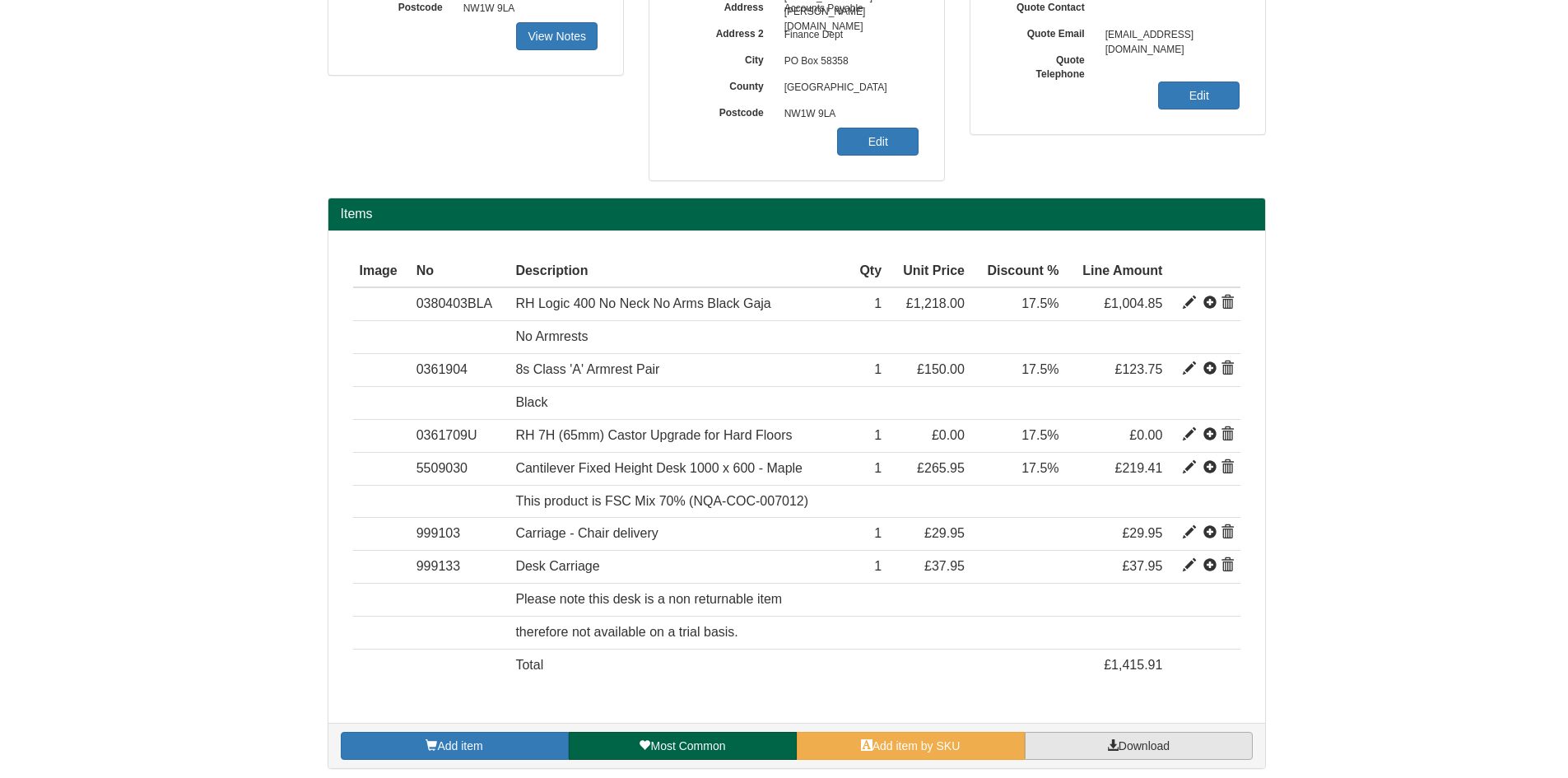
scroll to position [385, 0]
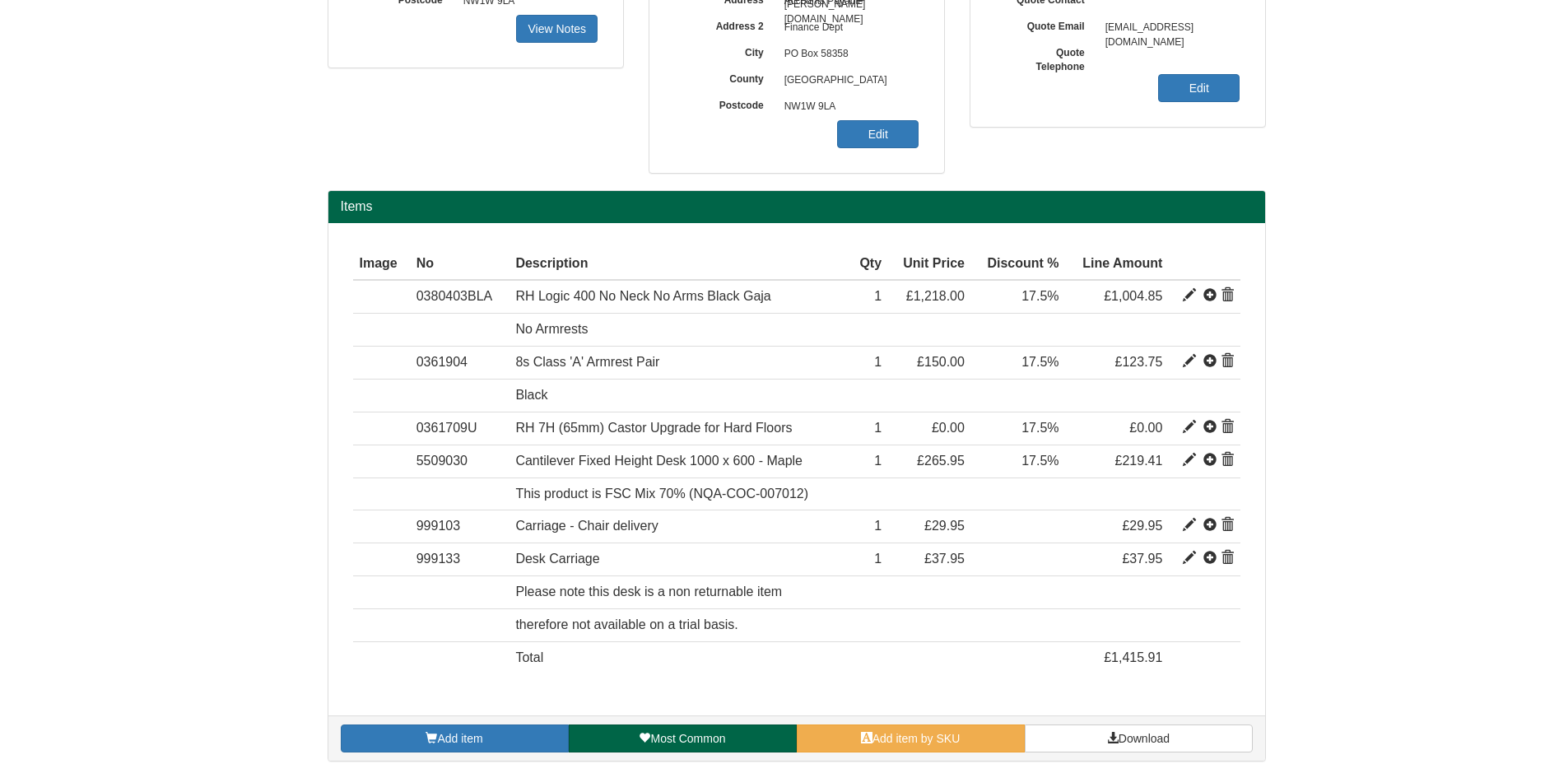
click at [1123, 722] on div "Add item Most Common Add item by SKU Download" at bounding box center [797, 738] width 937 height 46
click at [1137, 742] on span "Download" at bounding box center [1143, 738] width 51 height 13
